Goal: Register for event/course

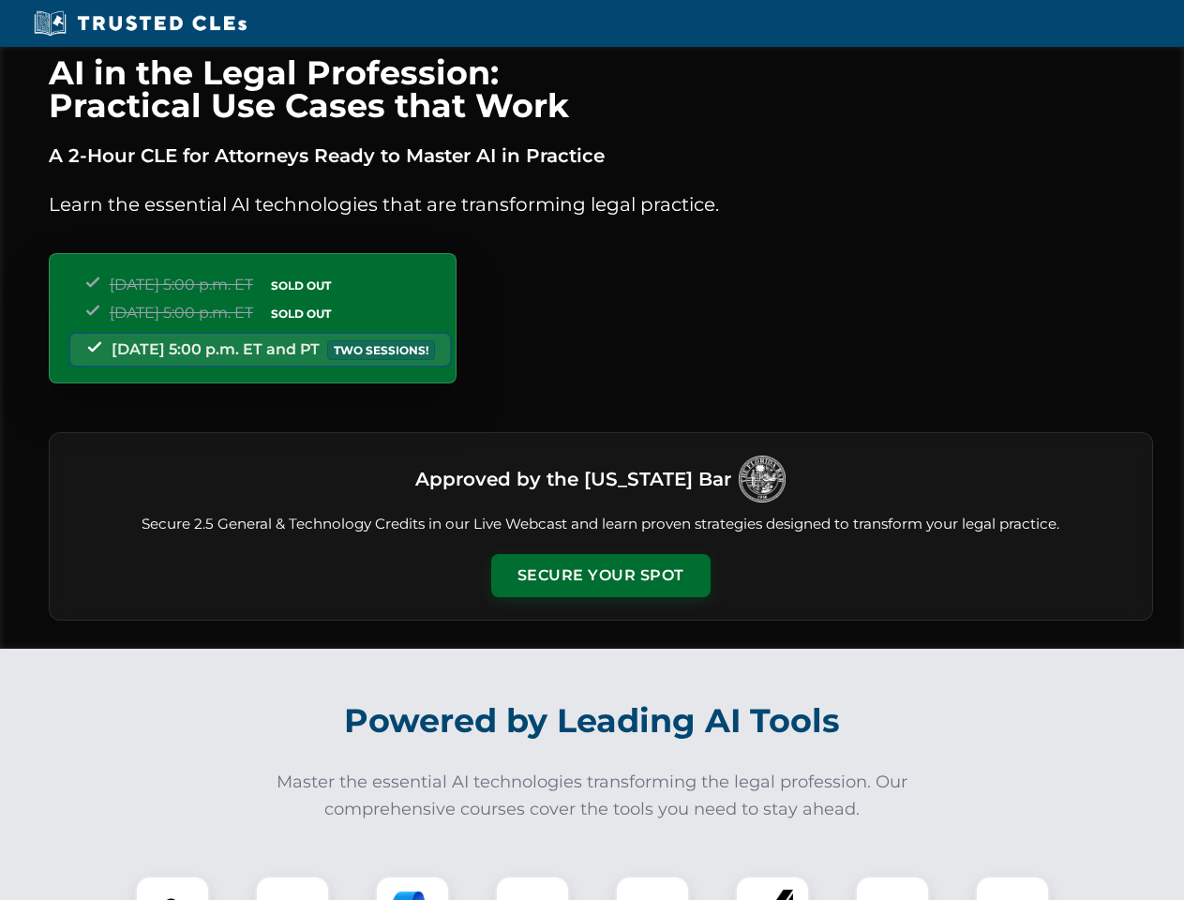
click at [600, 575] on button "Secure Your Spot" at bounding box center [600, 575] width 219 height 43
click at [172, 888] on img at bounding box center [172, 913] width 54 height 54
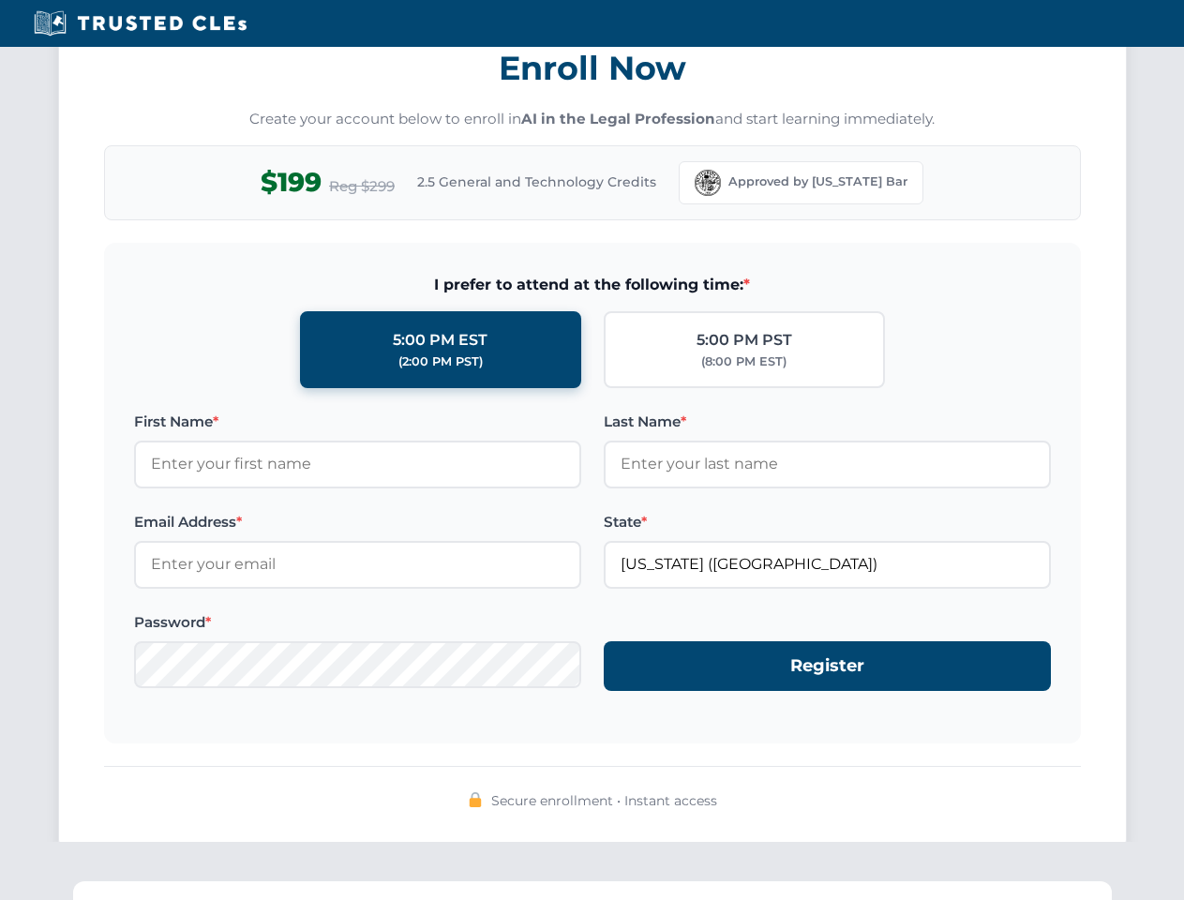
scroll to position [1840, 0]
